Goal: Information Seeking & Learning: Check status

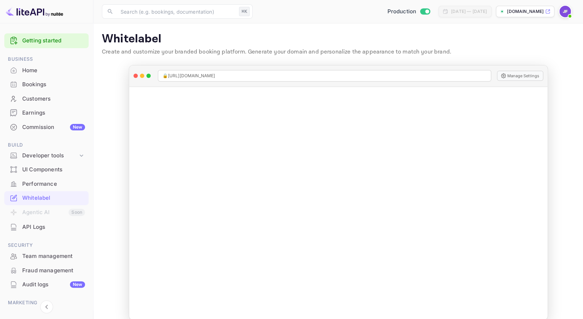
click at [40, 228] on div "API Logs" at bounding box center [53, 227] width 63 height 8
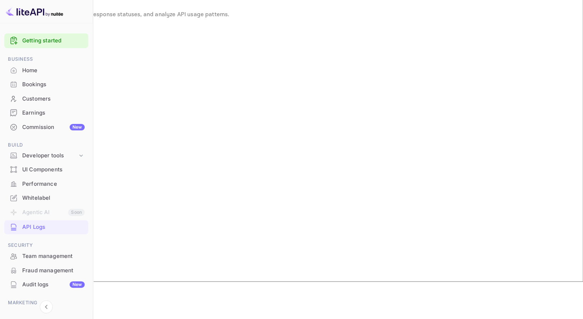
scroll to position [11, 0]
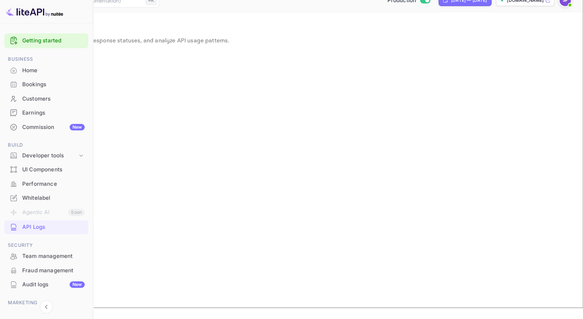
click at [454, 7] on div "Production [DATE] — [DATE] [DOMAIN_NAME]" at bounding box center [368, 0] width 412 height 13
click at [454, 4] on div "[DATE] — [DATE]" at bounding box center [469, 0] width 36 height 6
select select "8"
select select "2025"
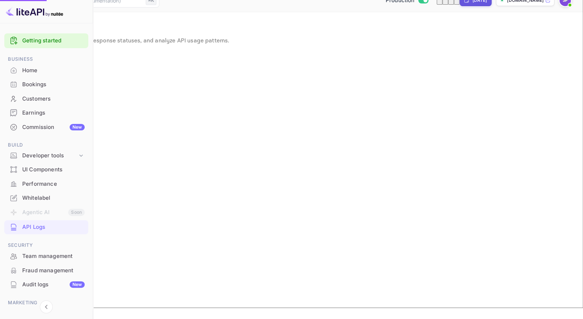
select select "9"
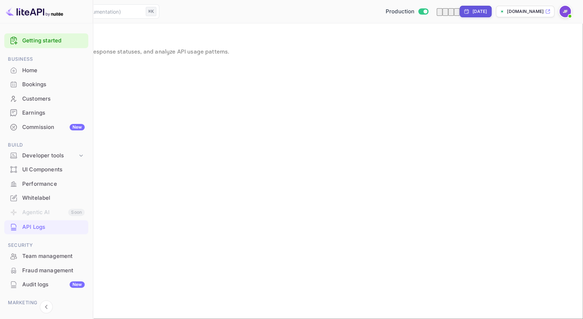
click at [473, 13] on div "[DATE]" at bounding box center [479, 11] width 15 height 6
select select "9"
select select "2025"
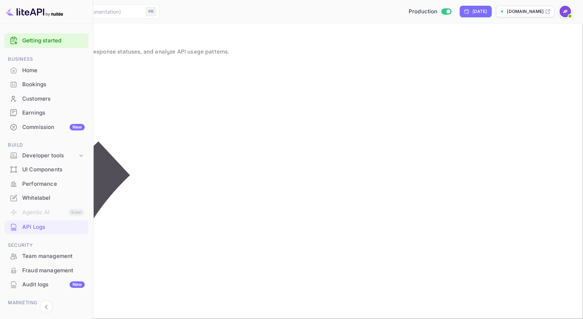
click at [523, 58] on div "API Logs Monitor API request logs, track response statuses, and analyze API usa…" at bounding box center [292, 45] width 566 height 27
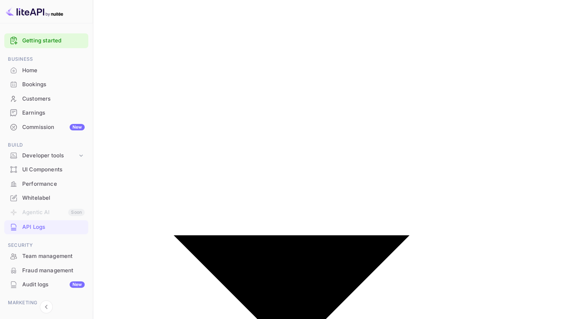
scroll to position [749, 0]
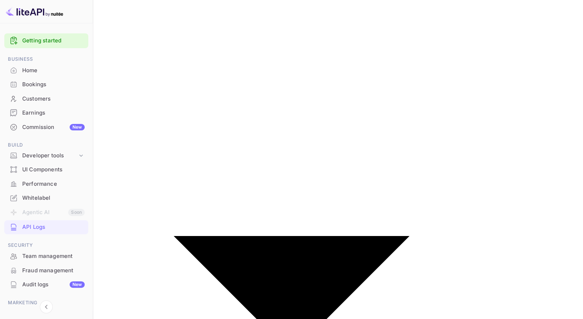
click at [48, 98] on div "Customers" at bounding box center [53, 99] width 62 height 8
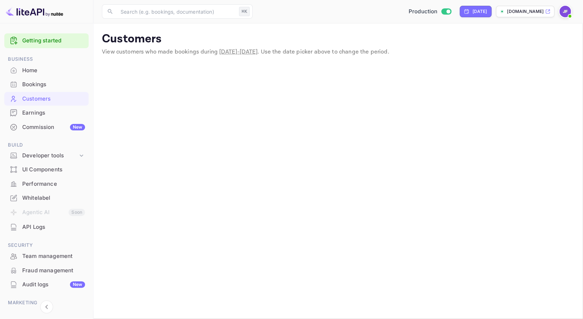
scroll to position [46, 0]
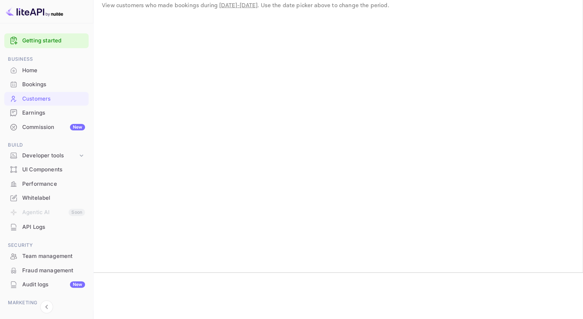
click at [46, 195] on div "Whitelabel" at bounding box center [53, 198] width 63 height 8
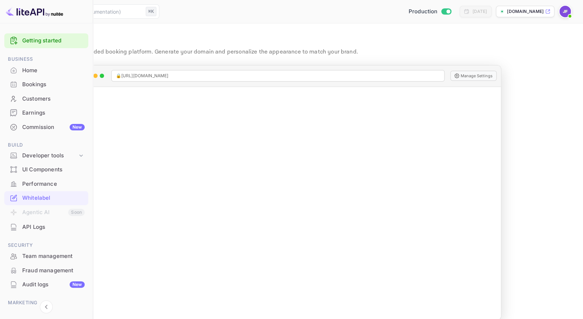
click at [38, 69] on div "Home" at bounding box center [53, 70] width 62 height 8
